Goal: Information Seeking & Learning: Learn about a topic

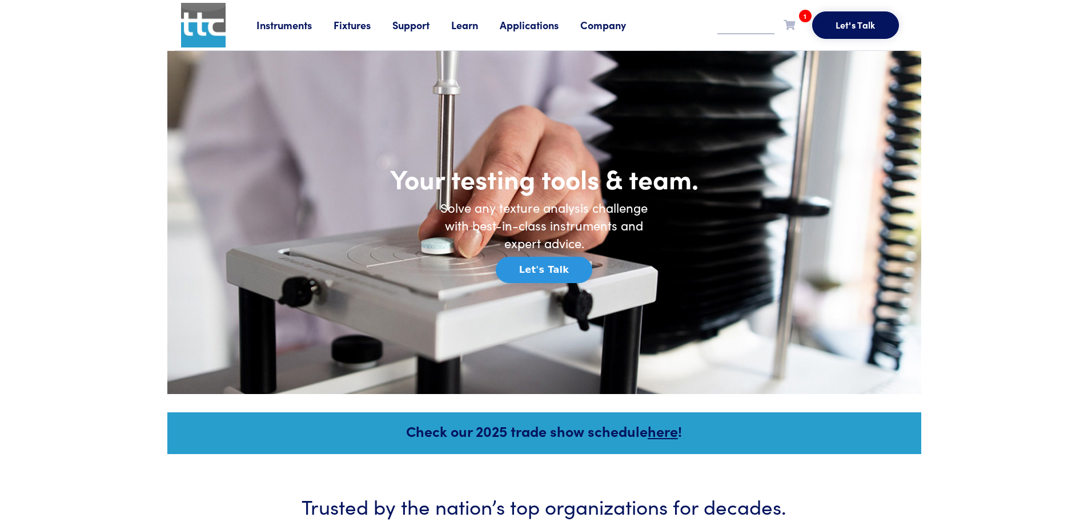
click at [536, 24] on link "Applications" at bounding box center [540, 25] width 81 height 14
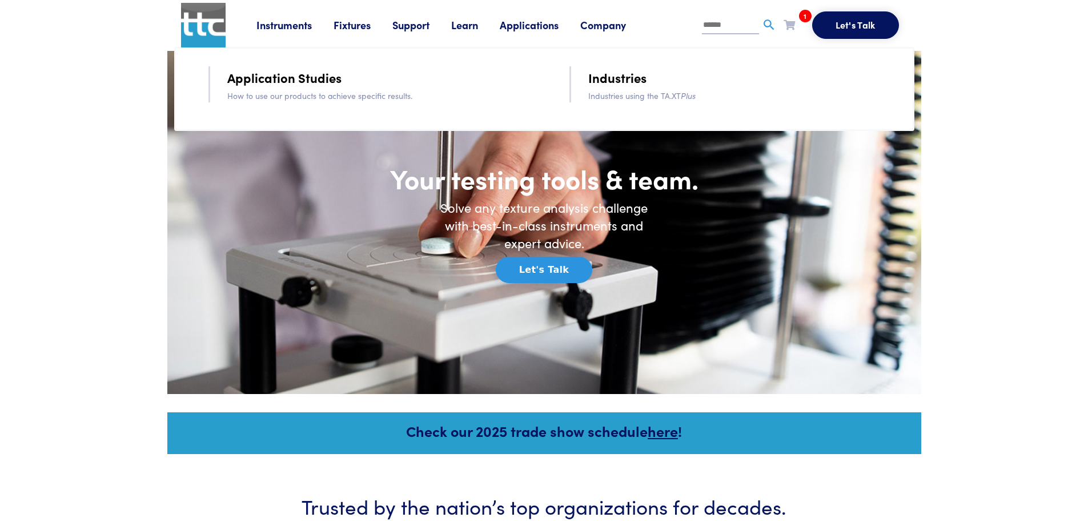
click at [295, 83] on link "Application Studies" at bounding box center [284, 77] width 114 height 20
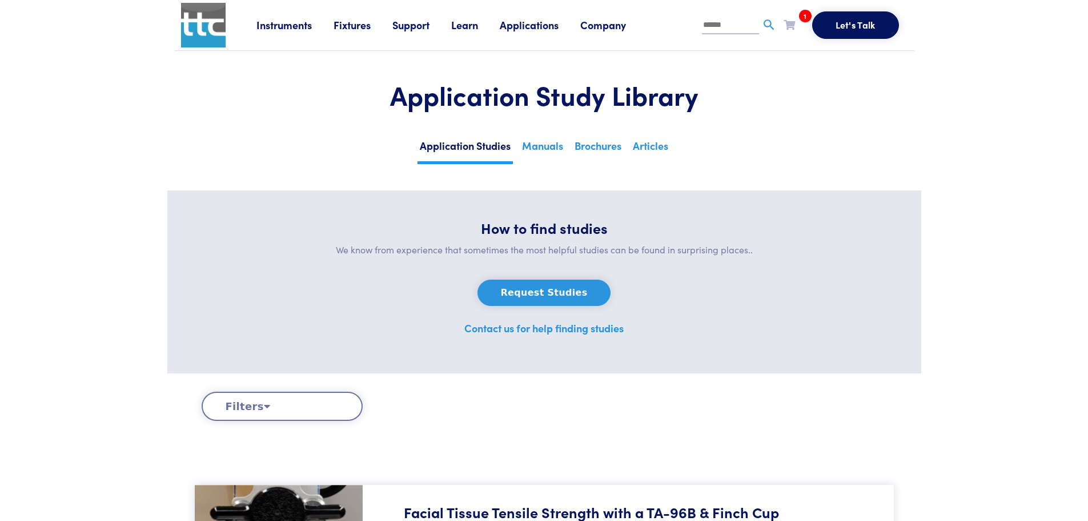
click at [462, 23] on link "Learn" at bounding box center [475, 25] width 49 height 14
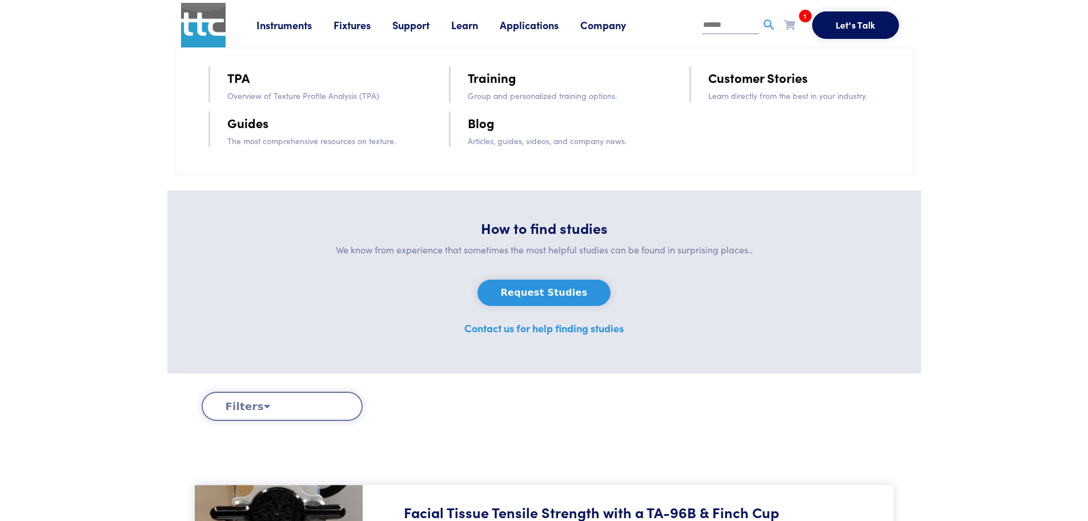
click at [485, 126] on link "Blog" at bounding box center [481, 123] width 27 height 20
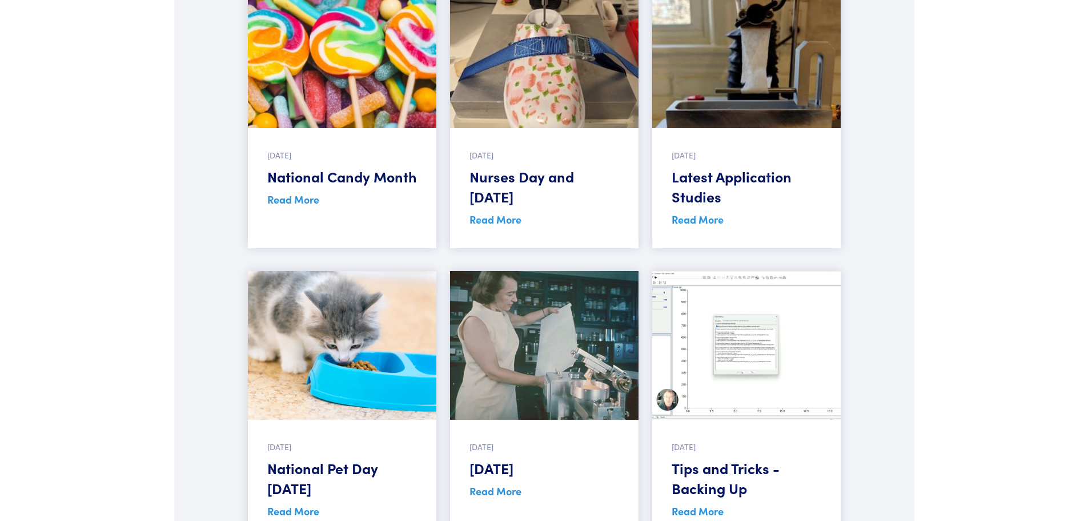
scroll to position [514, 0]
